Goal: Information Seeking & Learning: Find specific fact

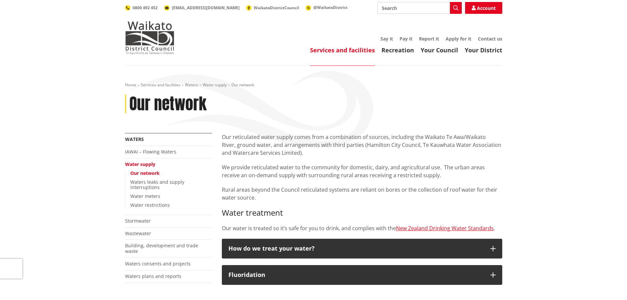
click at [392, 13] on input "Search" at bounding box center [420, 8] width 84 height 12
type input "trickle"
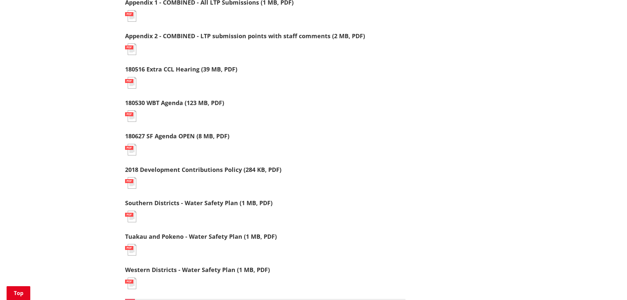
scroll to position [790, 0]
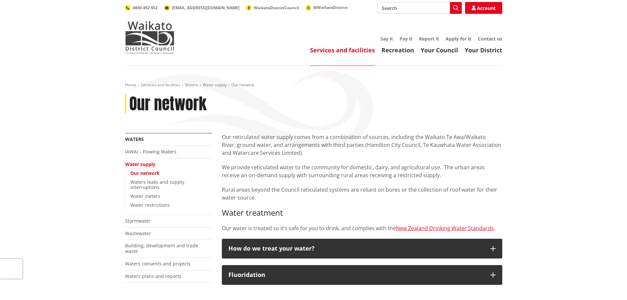
click at [477, 134] on p "Our reticulated water supply comes from a combination of sources, including the…" at bounding box center [362, 145] width 281 height 24
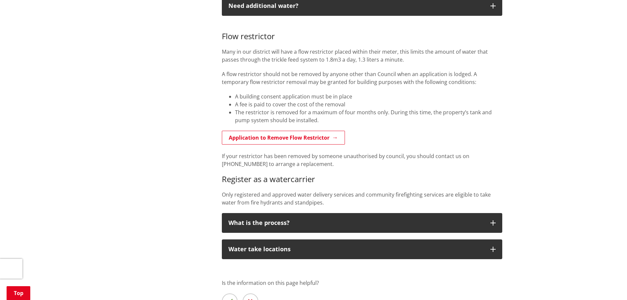
scroll to position [527, 0]
